Goal: Find specific page/section

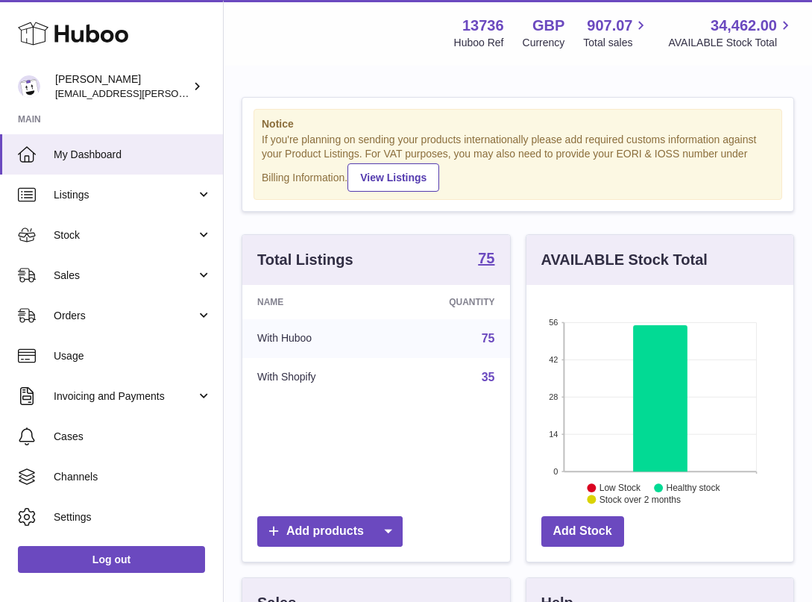
scroll to position [233, 267]
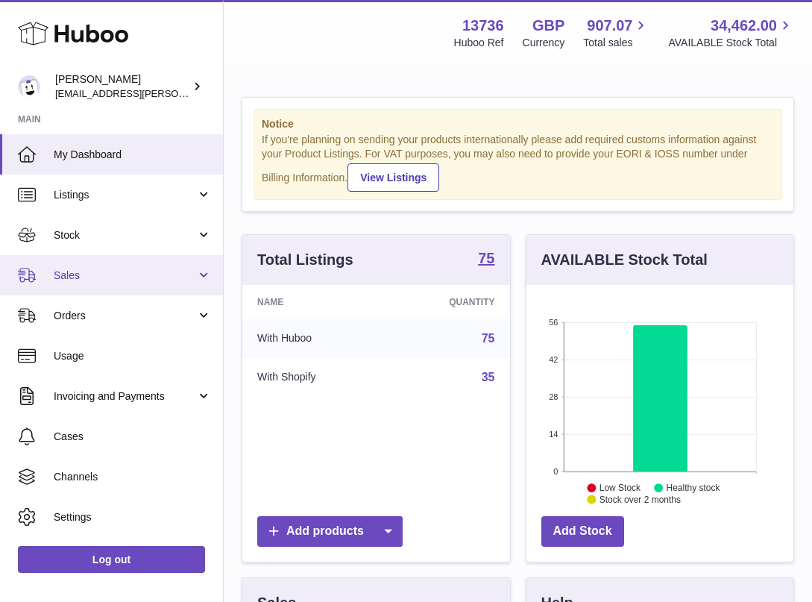
click at [107, 271] on span "Sales" at bounding box center [125, 276] width 142 height 14
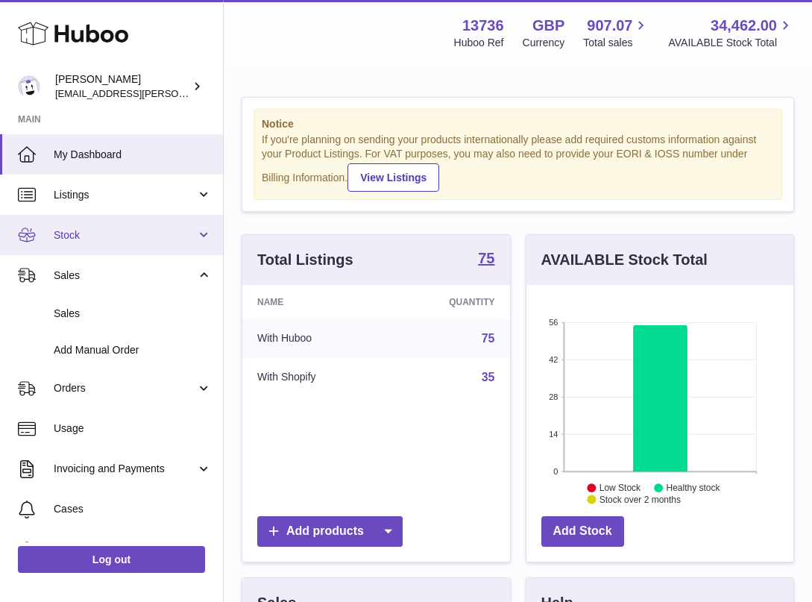
click at [108, 240] on span "Stock" at bounding box center [125, 235] width 142 height 14
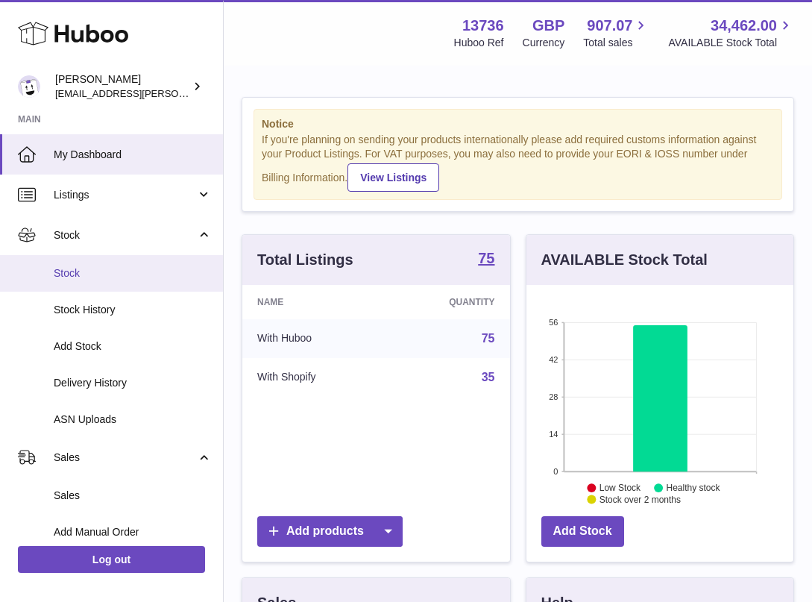
click at [107, 269] on span "Stock" at bounding box center [133, 273] width 158 height 14
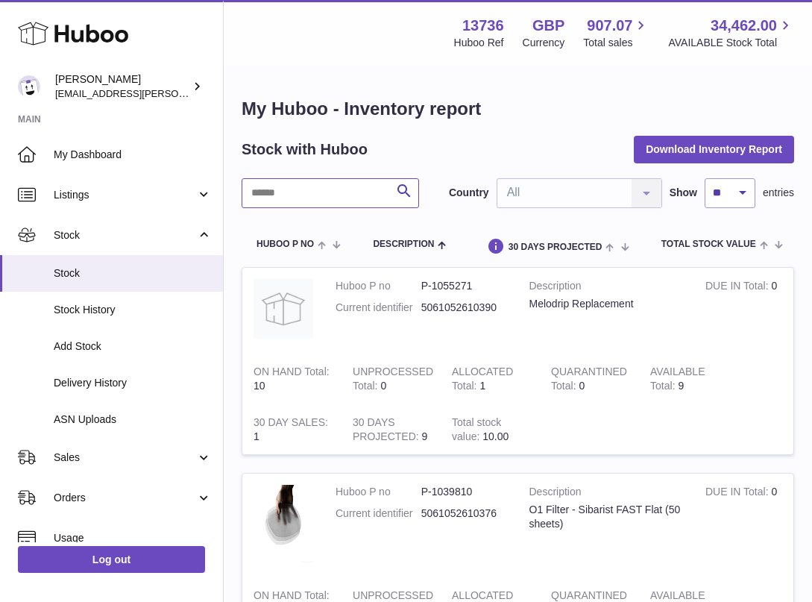
click at [318, 193] on input "text" at bounding box center [331, 193] width 178 height 30
type input "***"
